Goal: Transaction & Acquisition: Subscribe to service/newsletter

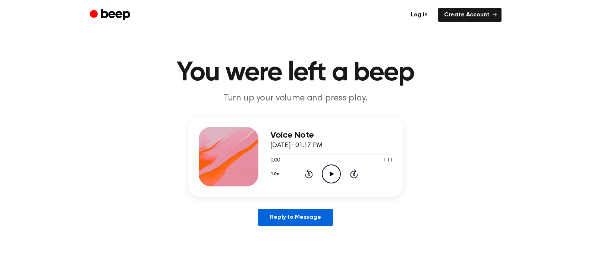
drag, startPoint x: 0, startPoint y: 0, endPoint x: 273, endPoint y: 214, distance: 347.3
click at [273, 214] on link "Reply to Message" at bounding box center [295, 217] width 75 height 17
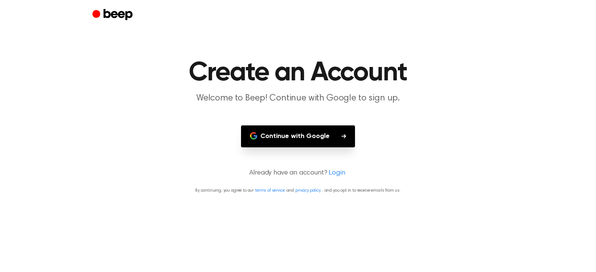
click at [291, 139] on button "Continue with Google" at bounding box center [298, 137] width 114 height 22
click at [334, 138] on button "Continue with Google" at bounding box center [298, 137] width 114 height 22
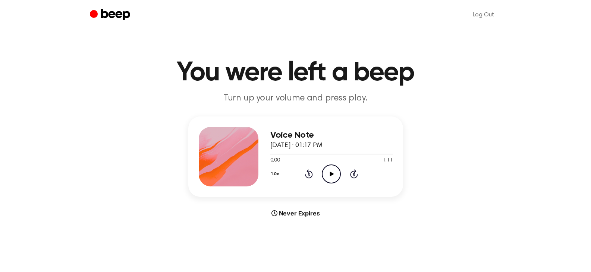
click at [335, 172] on icon "Play Audio" at bounding box center [331, 174] width 19 height 19
click at [363, 156] on div at bounding box center [331, 154] width 122 height 6
